Goal: Task Accomplishment & Management: Manage account settings

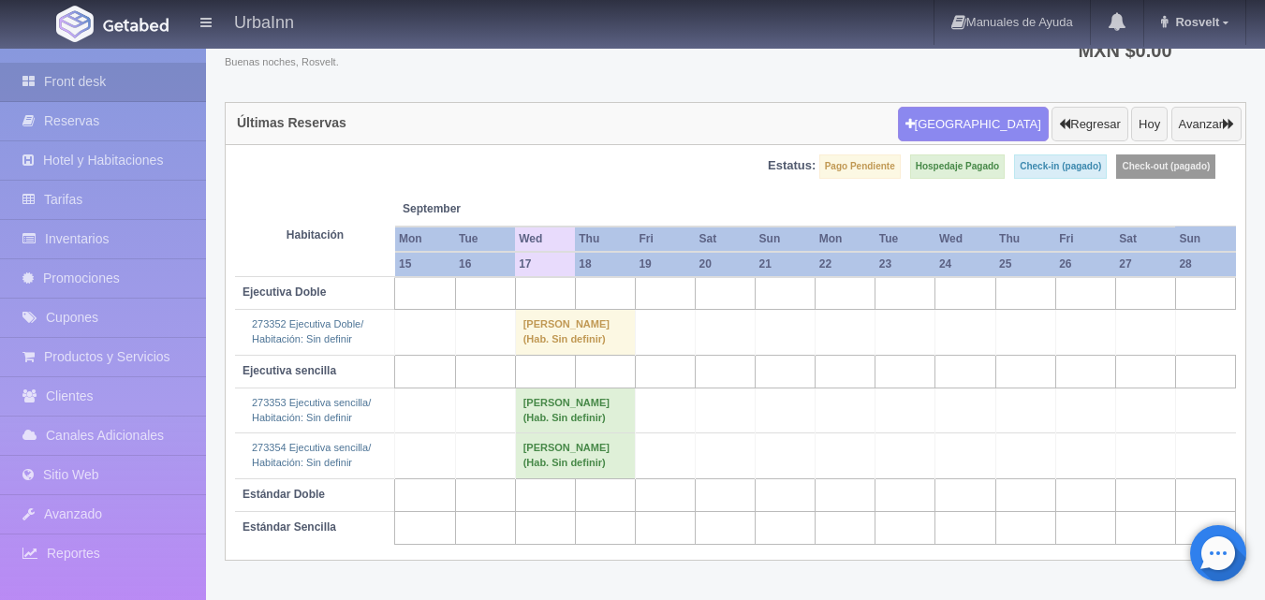
scroll to position [114, 0]
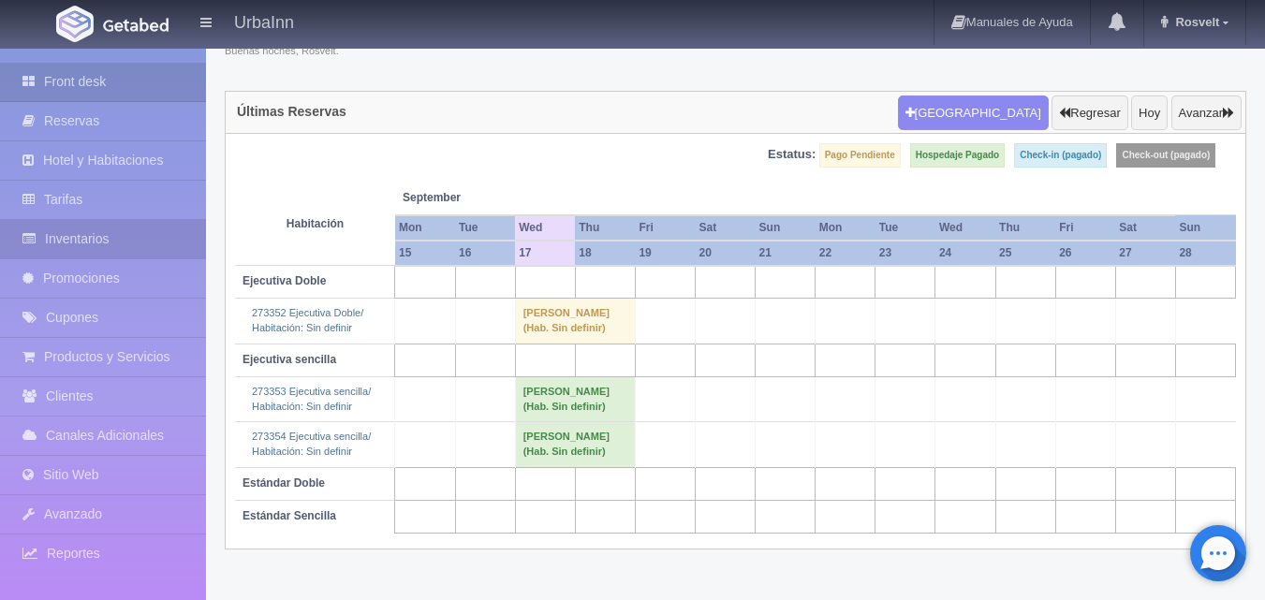
click at [66, 241] on link "Inventarios" at bounding box center [103, 239] width 206 height 38
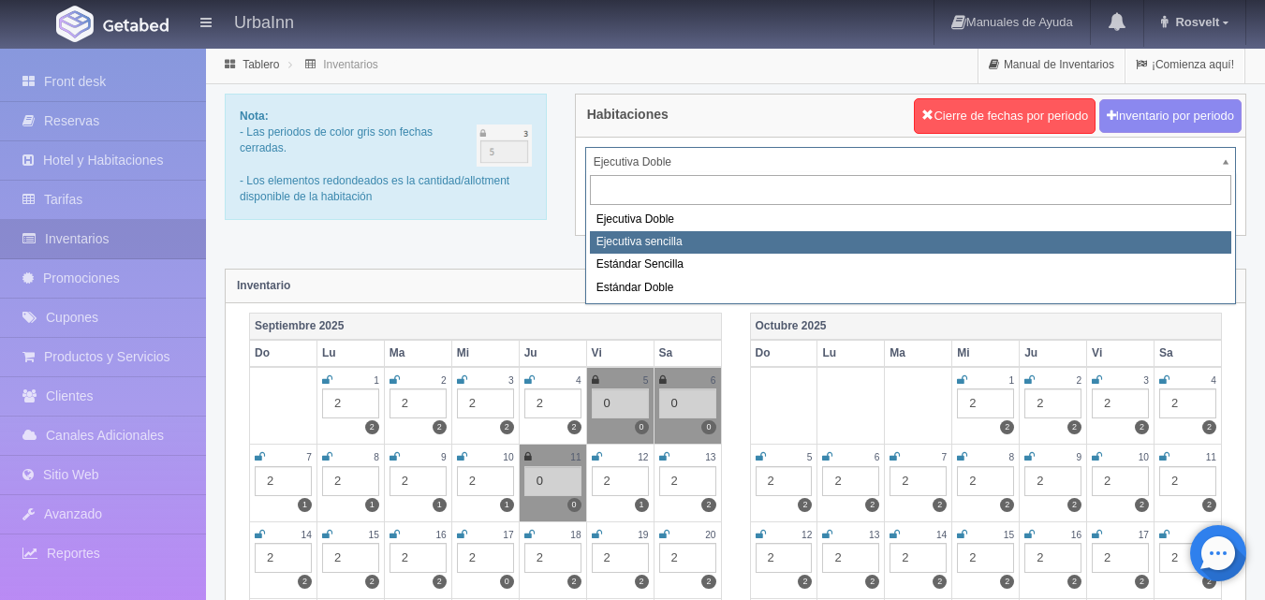
select select "1738"
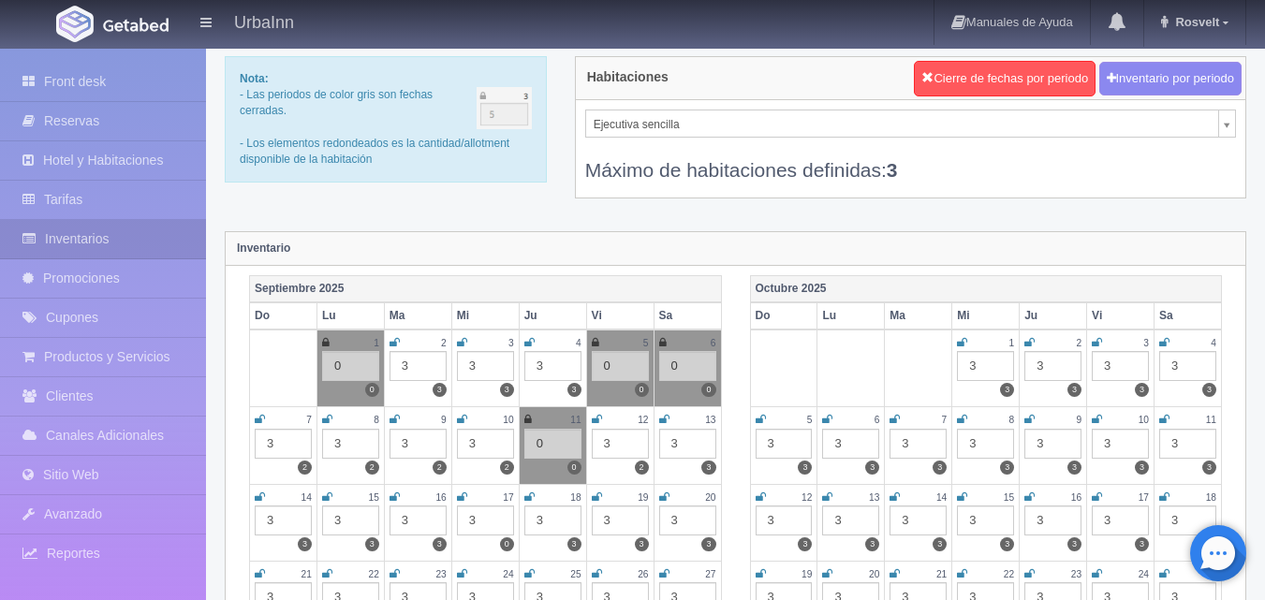
scroll to position [156, 0]
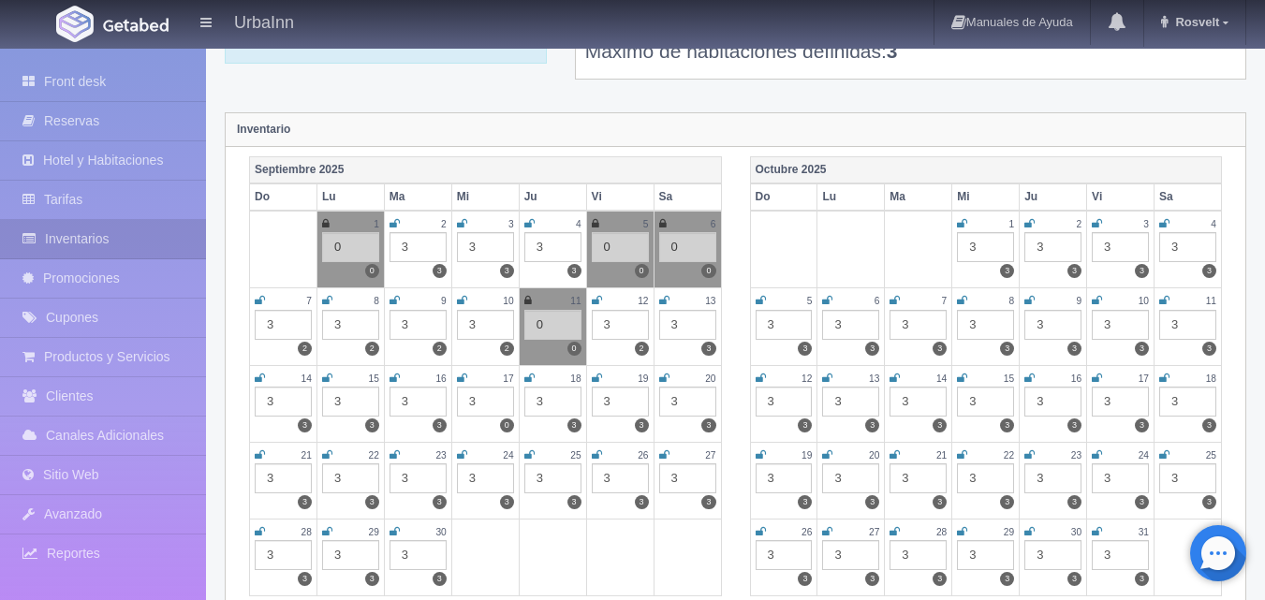
click at [391, 376] on icon at bounding box center [394, 378] width 10 height 11
click at [408, 393] on div "3" at bounding box center [417, 402] width 57 height 30
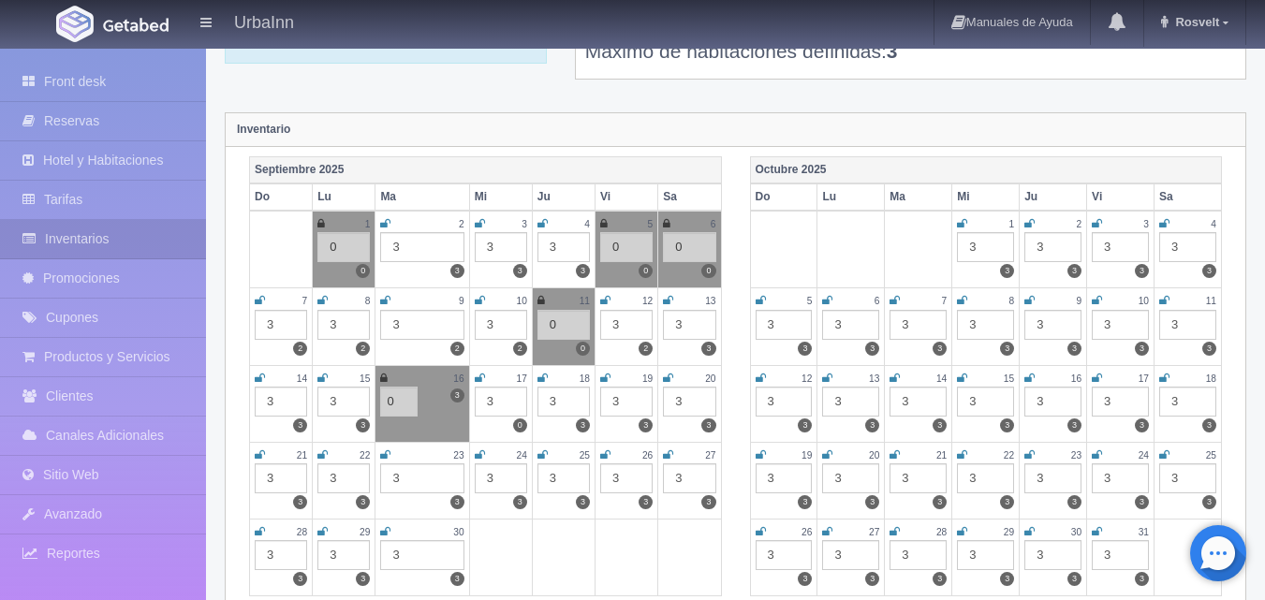
type input "0"
click at [447, 407] on td "16 3 3 0" at bounding box center [422, 403] width 94 height 77
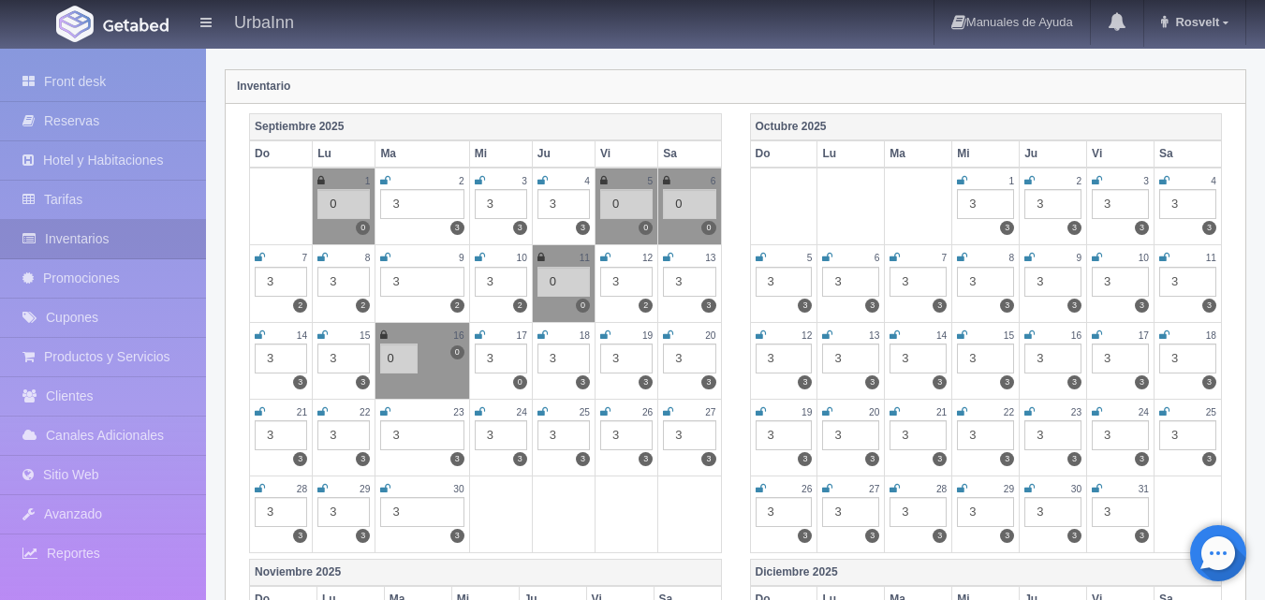
scroll to position [187, 0]
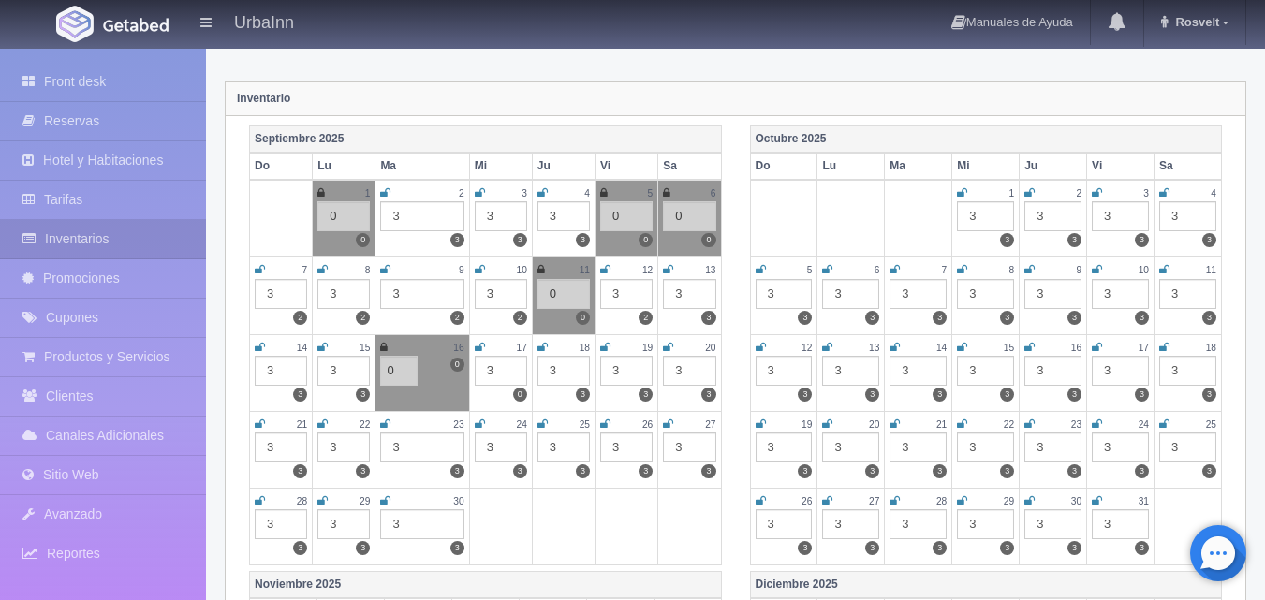
click at [432, 318] on td "9 3 2" at bounding box center [422, 295] width 94 height 77
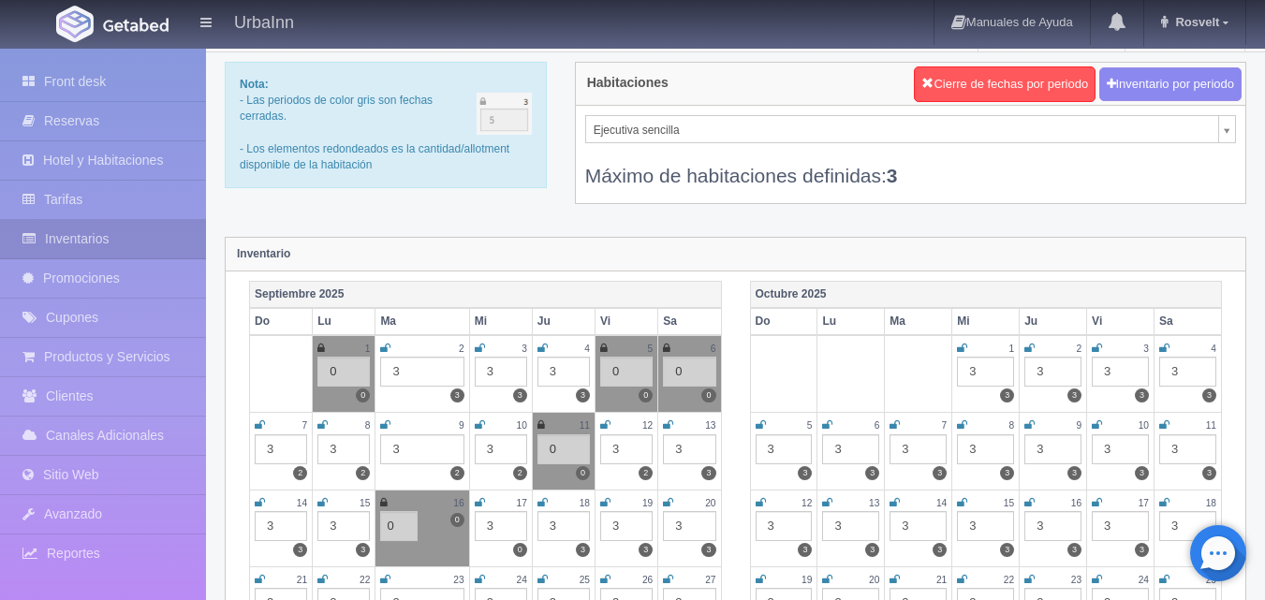
scroll to position [0, 0]
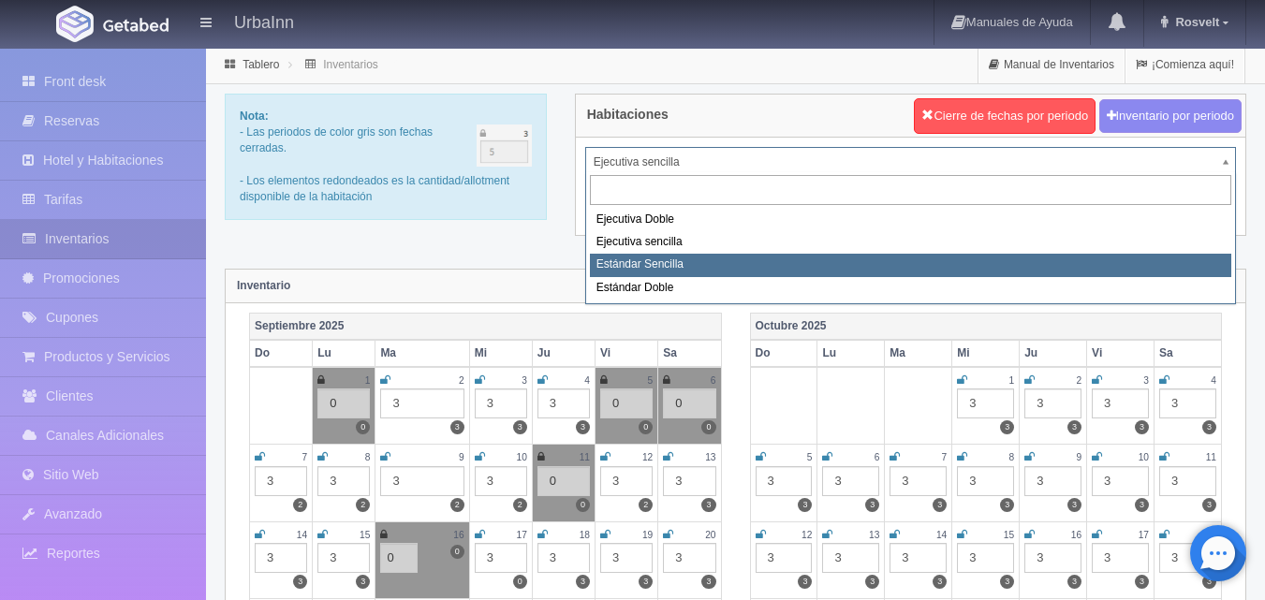
select select "1739"
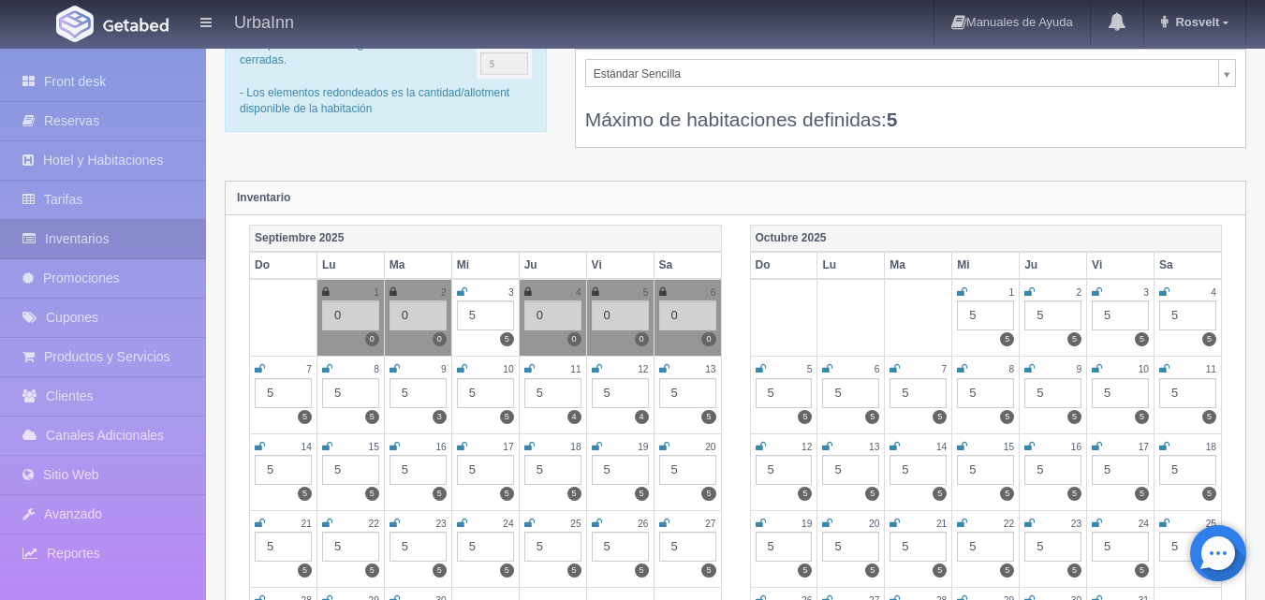
scroll to position [94, 0]
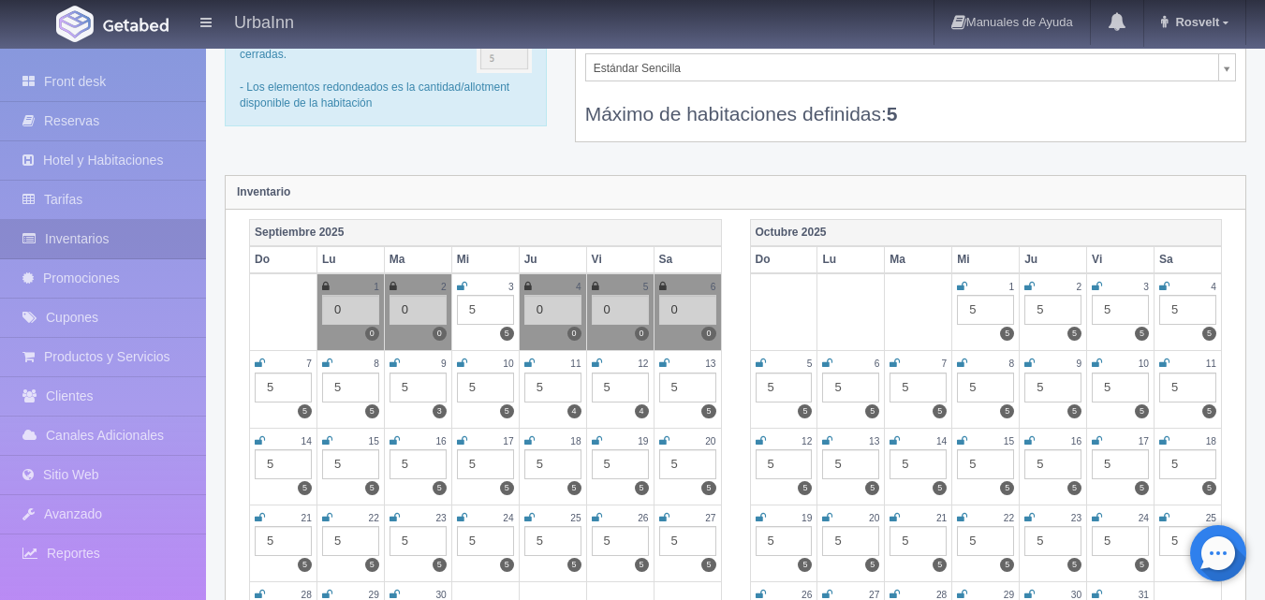
click at [422, 471] on div "5" at bounding box center [417, 464] width 57 height 30
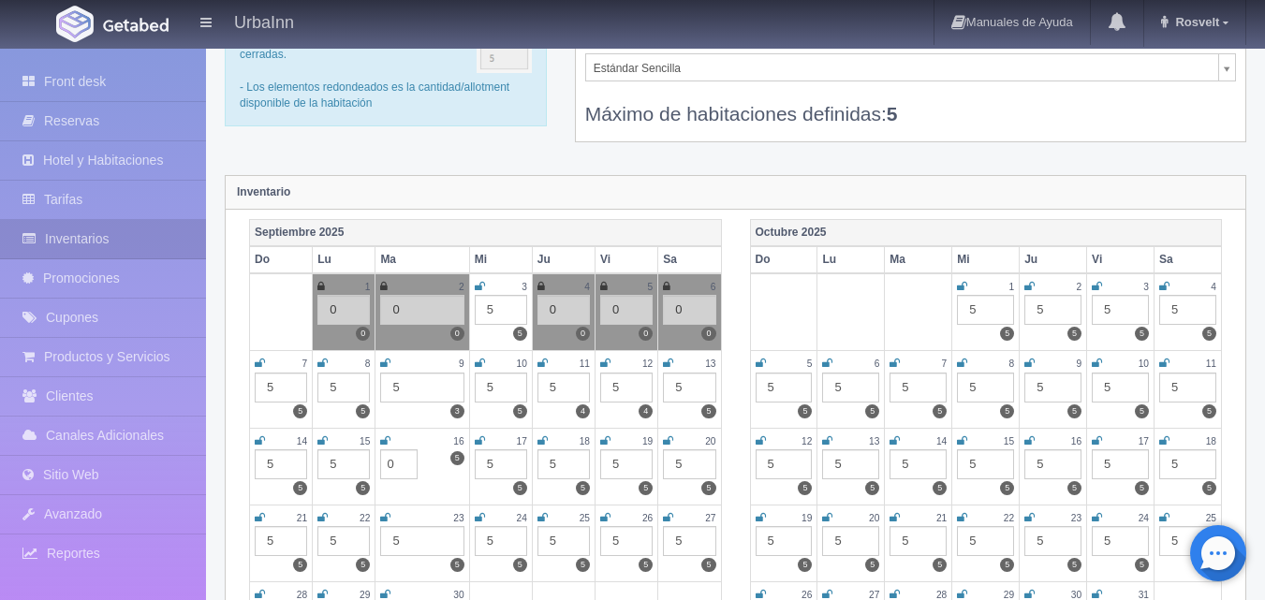
type input "0"
click at [383, 438] on icon at bounding box center [385, 440] width 10 height 11
